Goal: Browse casually

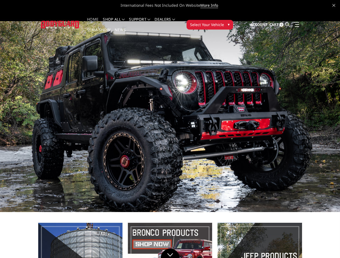
click at [145, 19] on li "Support FAQ Install Instructions Shipping Warranty Terms & Conditions Cancellat…" at bounding box center [140, 22] width 26 height 10
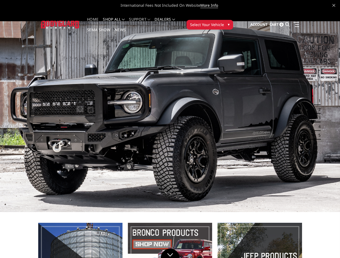
click at [145, 23] on li "Support FAQ Install Instructions Shipping Warranty Terms & Conditions Cancellat…" at bounding box center [140, 22] width 26 height 10
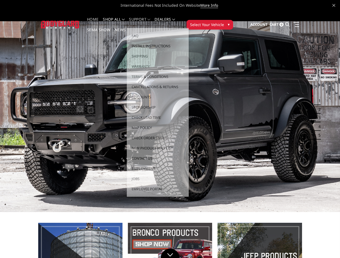
click at [224, 22] on span "Select Your Vehicle" at bounding box center [207, 25] width 34 height 6
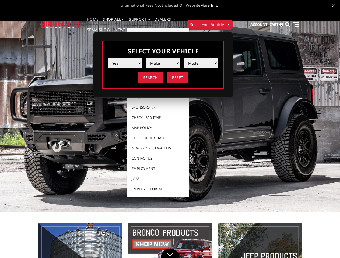
click at [224, 22] on span "Select Your Vehicle" at bounding box center [207, 25] width 34 height 6
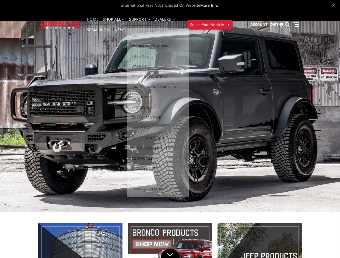
click at [316, 97] on button "1" at bounding box center [317, 101] width 5 height 9
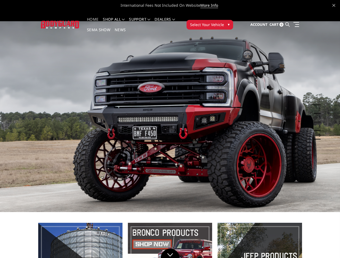
click at [317, 97] on button "1" at bounding box center [317, 101] width 5 height 9
click at [316, 105] on button "2" at bounding box center [317, 109] width 5 height 9
click at [317, 105] on button "2" at bounding box center [317, 109] width 5 height 9
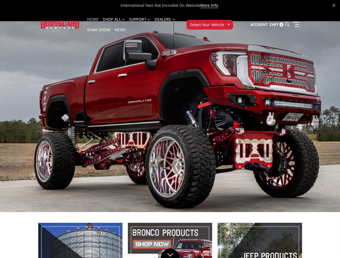
click at [316, 114] on button "3" at bounding box center [317, 118] width 5 height 9
click at [317, 114] on button "3" at bounding box center [317, 118] width 5 height 9
